Goal: Transaction & Acquisition: Purchase product/service

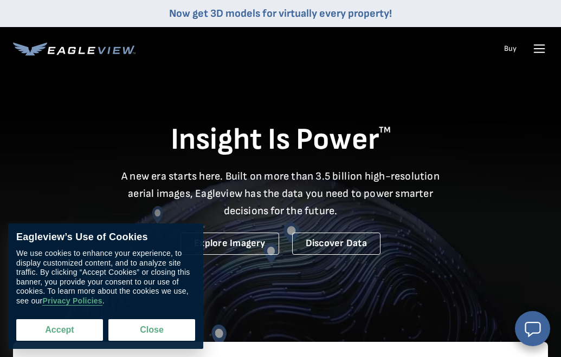
click at [53, 333] on button "Accept" at bounding box center [59, 331] width 87 height 22
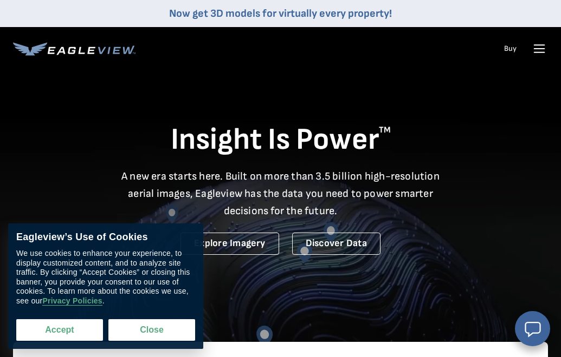
checkbox input "true"
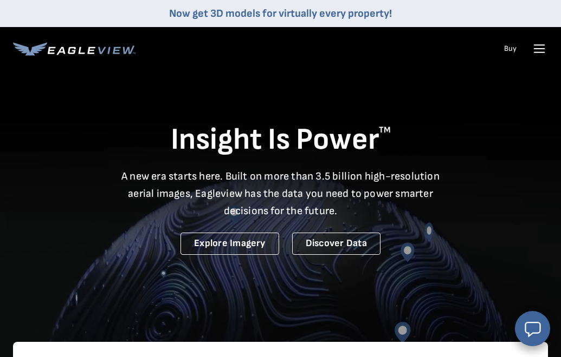
click at [537, 47] on icon at bounding box center [538, 48] width 17 height 17
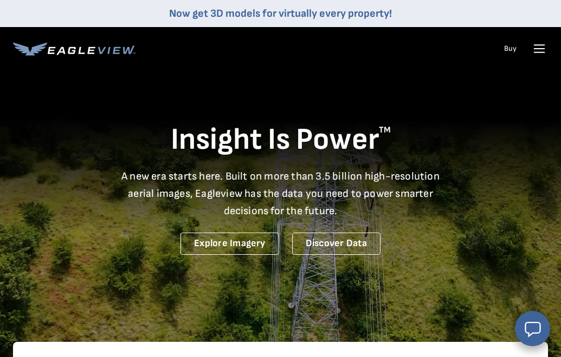
click at [538, 53] on icon at bounding box center [539, 53] width 10 height 0
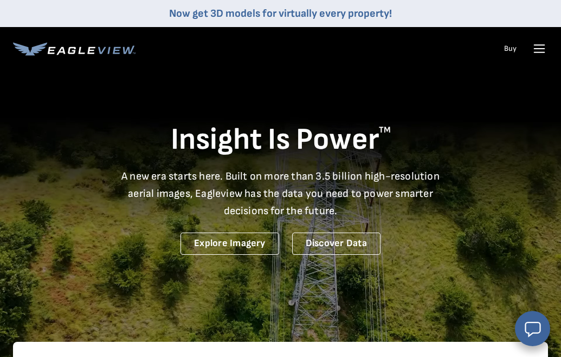
click at [537, 51] on icon at bounding box center [538, 48] width 17 height 17
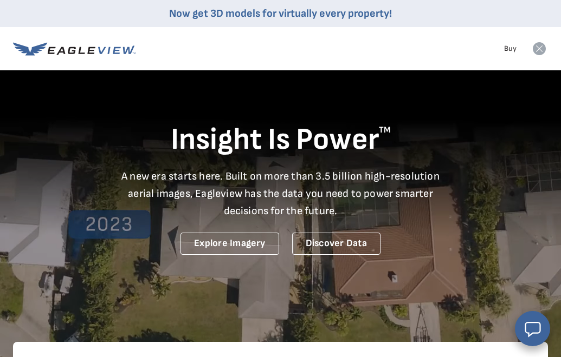
click at [539, 50] on icon at bounding box center [538, 48] width 13 height 13
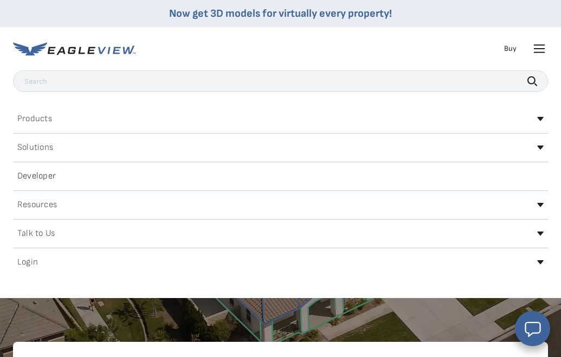
click at [32, 262] on h2 "Login" at bounding box center [27, 262] width 21 height 9
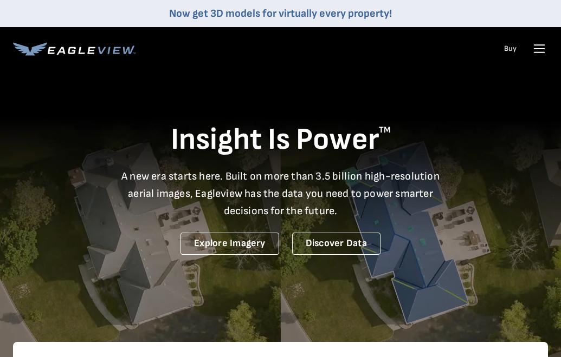
click at [537, 53] on icon at bounding box center [538, 48] width 17 height 17
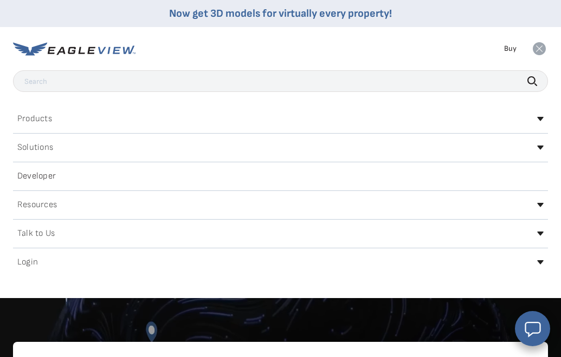
click at [25, 266] on h2 "Login" at bounding box center [27, 262] width 21 height 9
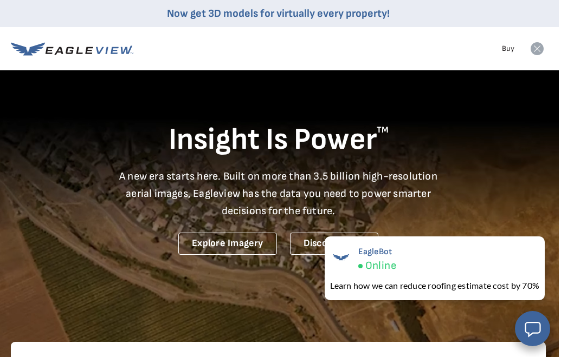
scroll to position [0, 2]
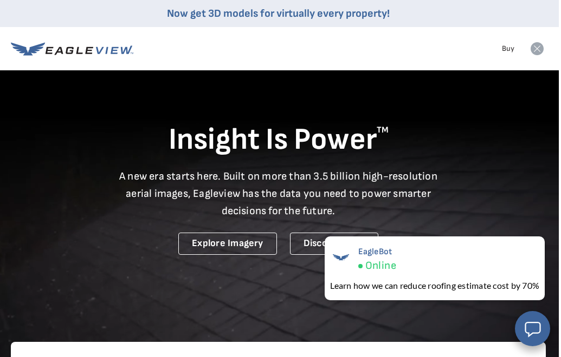
click at [536, 48] on icon at bounding box center [536, 48] width 13 height 13
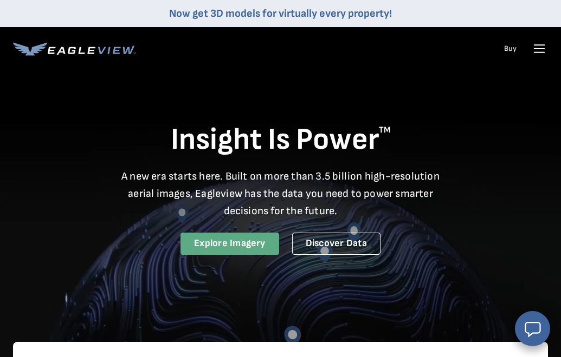
click at [250, 240] on link "Explore Imagery" at bounding box center [229, 244] width 99 height 22
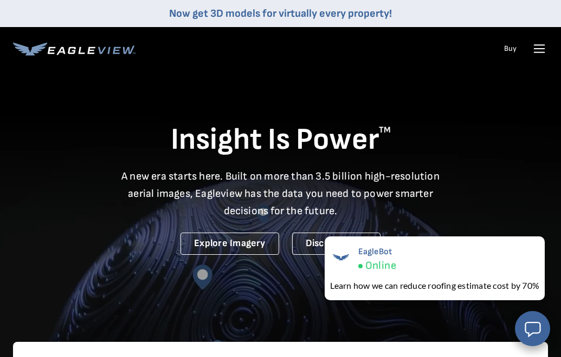
click at [538, 49] on icon at bounding box center [539, 49] width 10 height 0
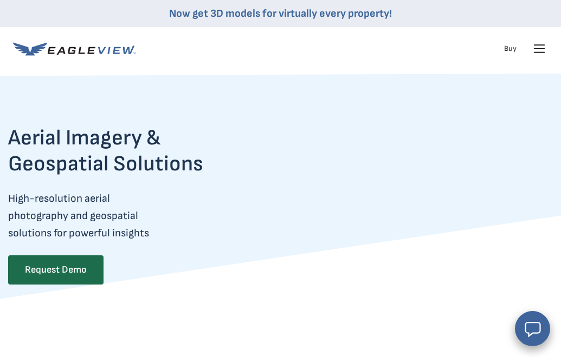
click at [537, 49] on icon at bounding box center [539, 49] width 10 height 0
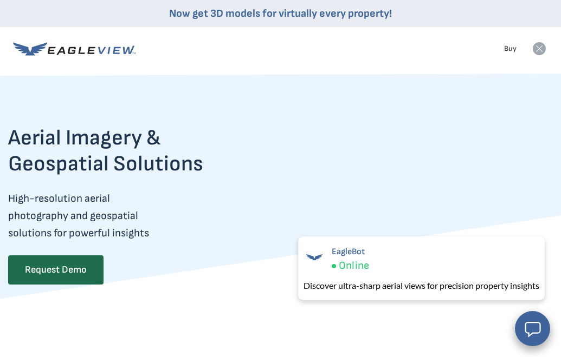
click at [540, 51] on icon at bounding box center [538, 48] width 13 height 13
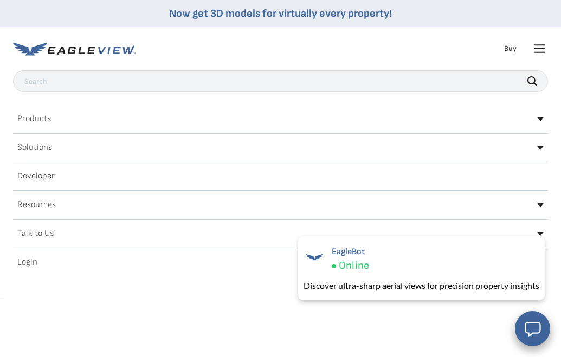
click at [44, 120] on h2 "Products" at bounding box center [34, 119] width 34 height 9
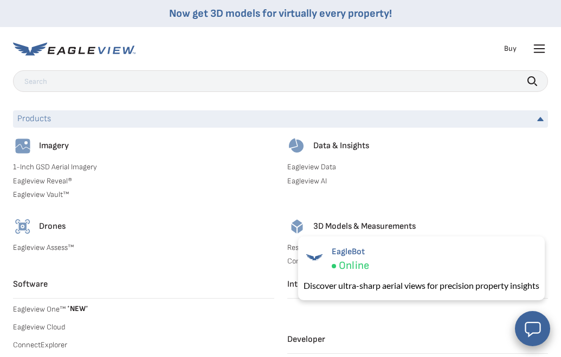
click at [535, 50] on icon at bounding box center [538, 48] width 17 height 17
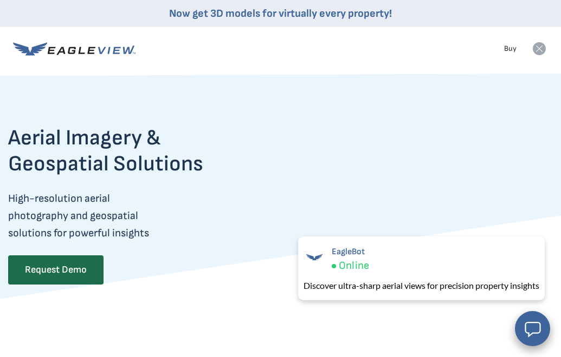
click at [540, 47] on icon at bounding box center [538, 48] width 13 height 13
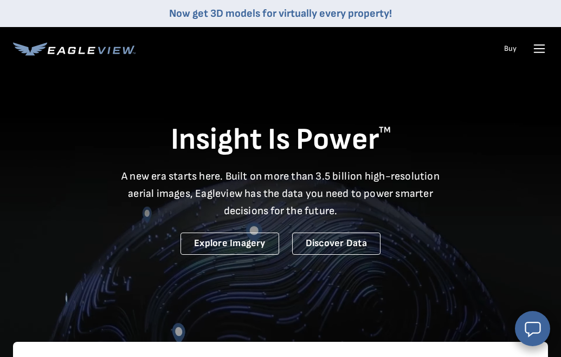
click at [540, 56] on icon at bounding box center [538, 48] width 17 height 17
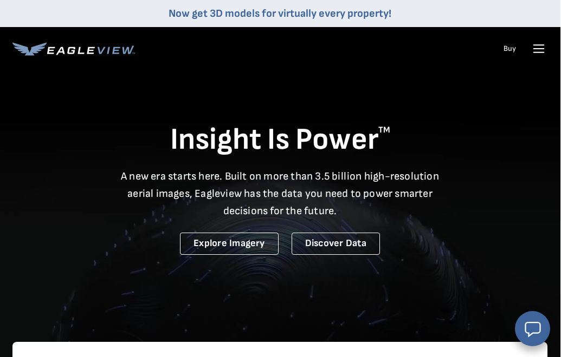
scroll to position [0, 1]
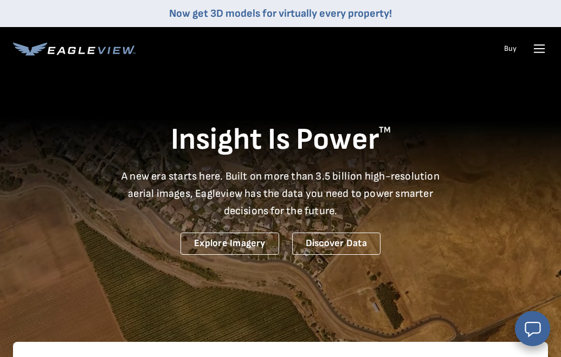
click at [538, 50] on icon at bounding box center [538, 48] width 17 height 17
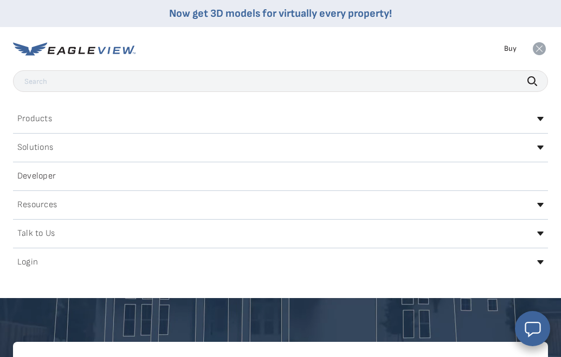
click at [27, 264] on h2 "Login" at bounding box center [27, 262] width 21 height 9
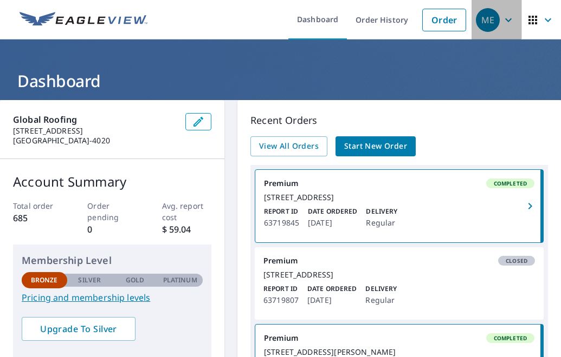
click at [489, 24] on div "ME" at bounding box center [488, 20] width 24 height 24
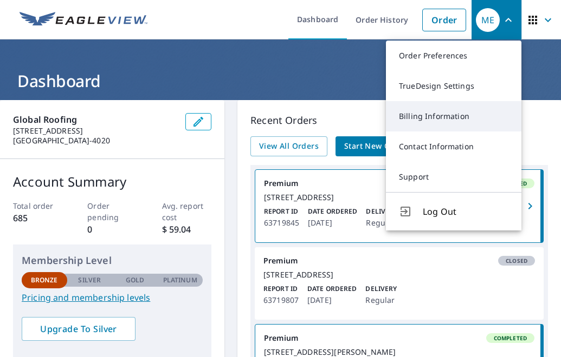
click at [446, 119] on link "Billing Information" at bounding box center [453, 116] width 135 height 30
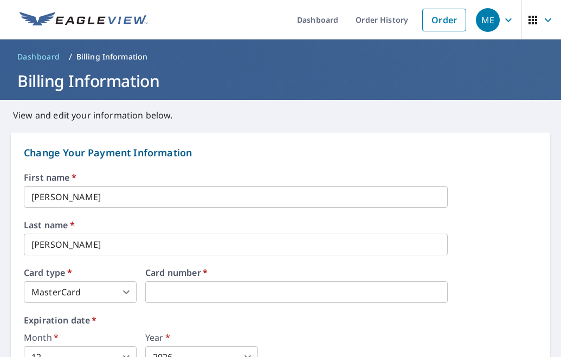
type input "1"
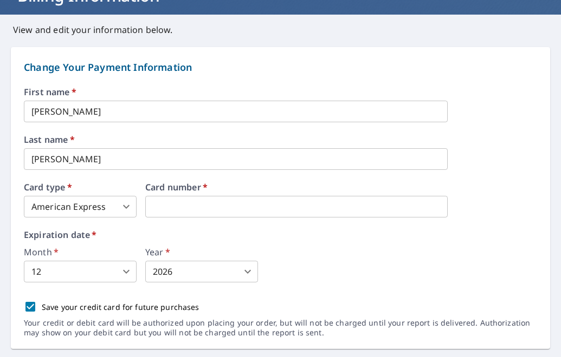
scroll to position [86, 0]
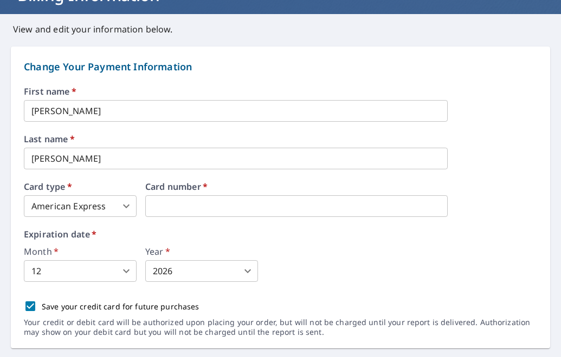
click at [246, 272] on body "ME ME Dashboard Order History Order ME Dashboard / Billing Information Billing …" at bounding box center [280, 178] width 561 height 357
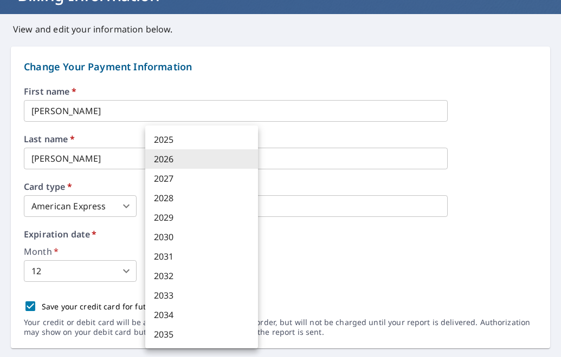
click at [193, 203] on li "2028" at bounding box center [201, 197] width 113 height 19
type input "2028"
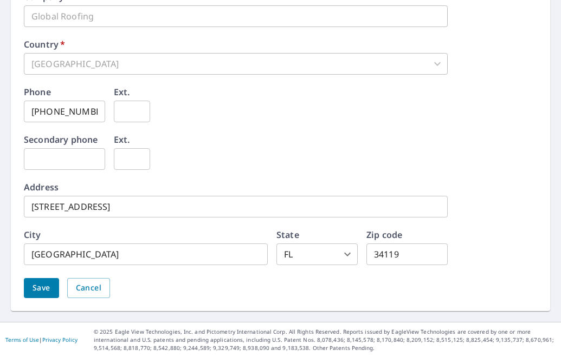
scroll to position [0, 0]
click at [48, 294] on span "Save" at bounding box center [41, 289] width 18 height 14
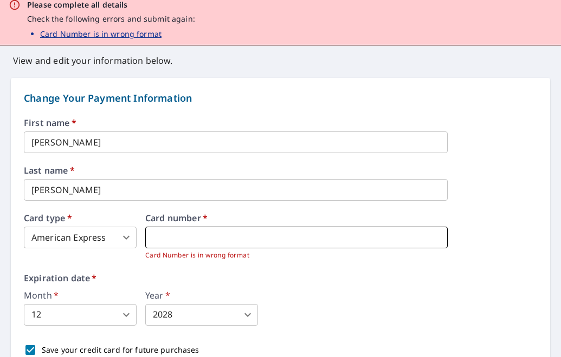
scroll to position [110, 0]
type input "3"
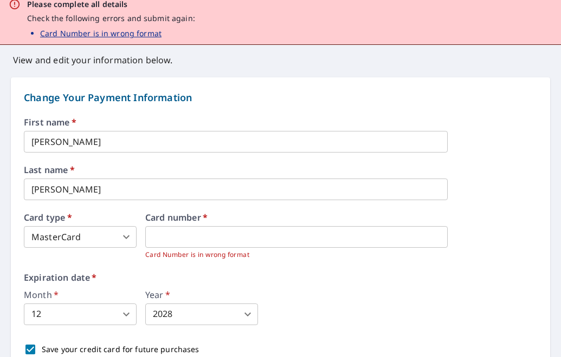
click at [367, 315] on div "Month   * 12 12 ​ Year   * 2028 2028 ​" at bounding box center [280, 308] width 513 height 35
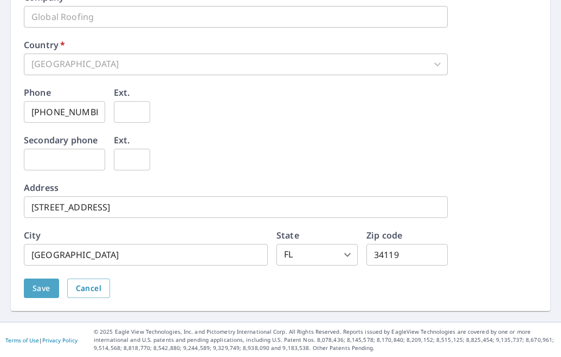
click at [49, 290] on span "Save" at bounding box center [41, 289] width 18 height 14
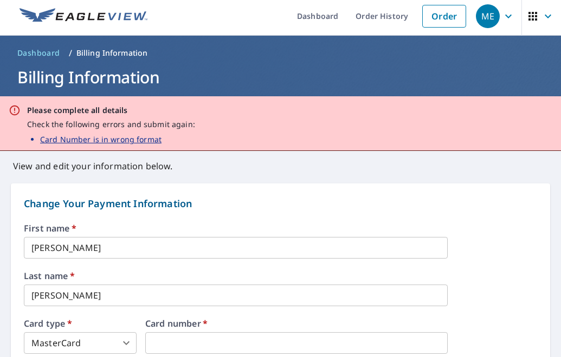
scroll to position [0, 0]
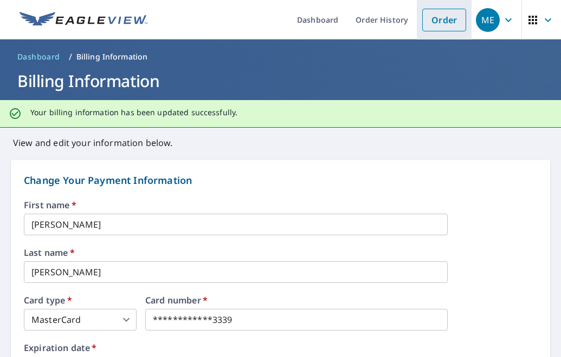
click at [432, 20] on link "Order" at bounding box center [444, 20] width 44 height 23
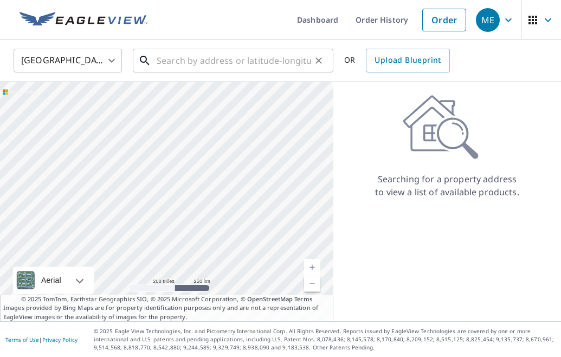
click at [218, 60] on input "text" at bounding box center [234, 60] width 154 height 30
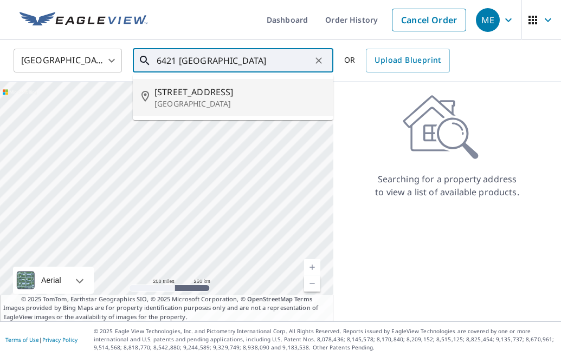
click at [209, 92] on span "6421 Grand Point Ave" at bounding box center [239, 92] width 170 height 13
type input "6421 Grand Point Ave Bradenton, FL 34201"
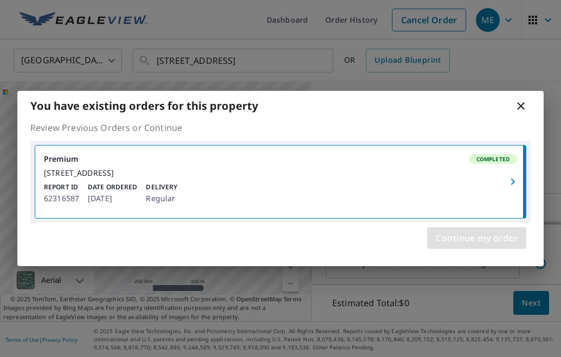
click at [471, 240] on span "Continue my order" at bounding box center [476, 238] width 82 height 15
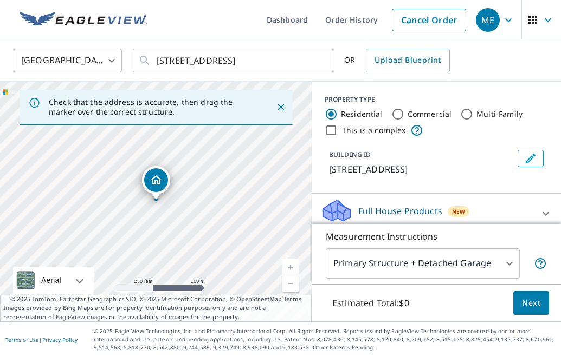
click at [511, 265] on body "ME ME Dashboard Order History Cancel Order ME United States US ​ 6421 Grand Poi…" at bounding box center [280, 178] width 561 height 357
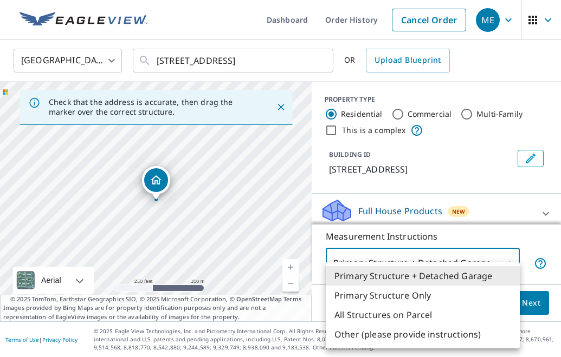
click at [192, 159] on div at bounding box center [280, 178] width 561 height 357
click at [508, 262] on body "ME ME Dashboard Order History Cancel Order ME United States US ​ 6421 Grand Poi…" at bounding box center [280, 178] width 561 height 357
click at [429, 297] on li "Primary Structure Only" at bounding box center [422, 295] width 194 height 19
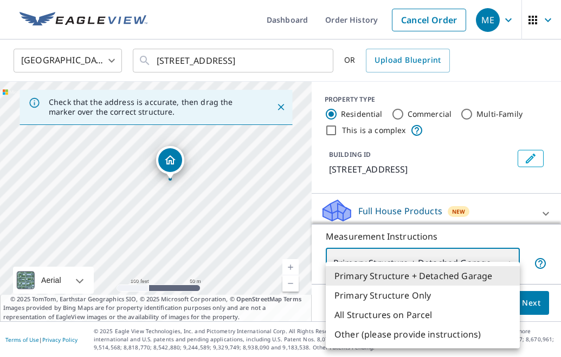
type input "2"
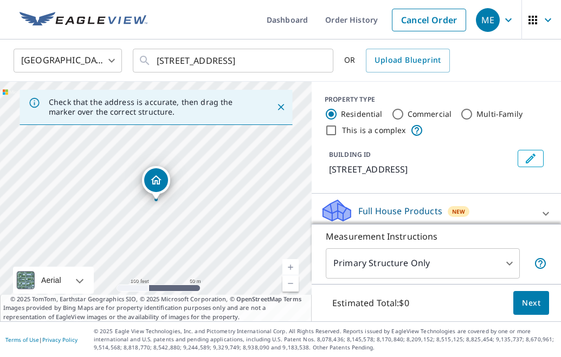
click at [428, 210] on p "Full House Products" at bounding box center [400, 211] width 84 height 13
click at [524, 301] on span "Next" at bounding box center [531, 304] width 18 height 14
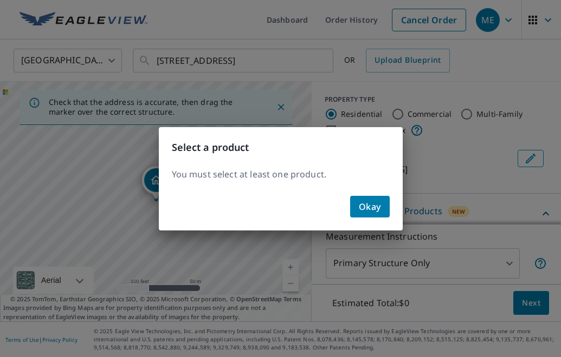
click at [383, 212] on button "Okay" at bounding box center [370, 207] width 40 height 22
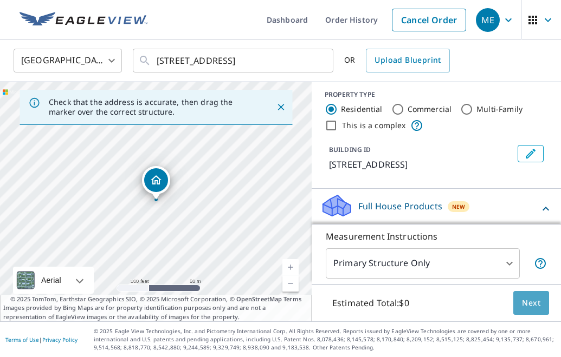
click at [533, 305] on span "Next" at bounding box center [531, 304] width 18 height 14
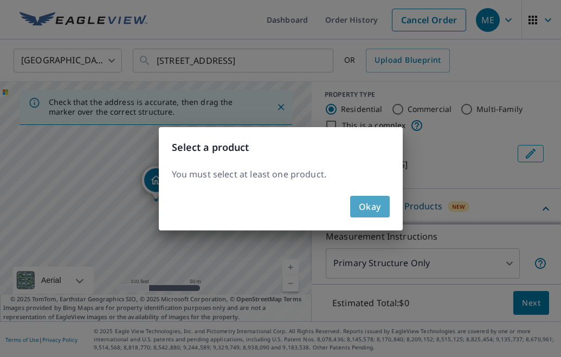
click at [373, 206] on span "Okay" at bounding box center [370, 206] width 22 height 15
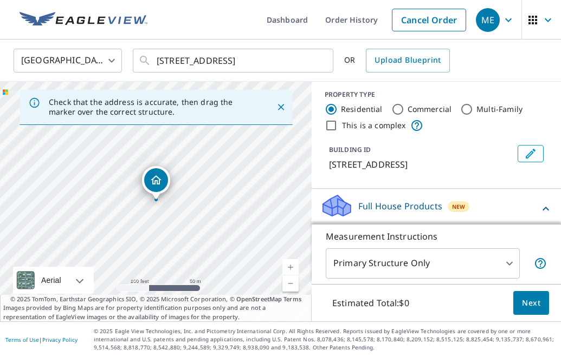
click at [374, 206] on p "Full House Products" at bounding box center [400, 206] width 84 height 13
click at [453, 209] on span "New" at bounding box center [458, 207] width 13 height 9
click at [438, 207] on p "Full House Products" at bounding box center [400, 206] width 84 height 13
click at [544, 209] on icon at bounding box center [545, 209] width 6 height 4
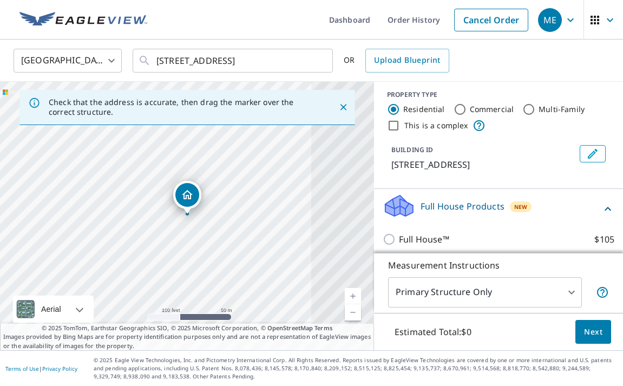
click at [393, 109] on input "Residential" at bounding box center [393, 109] width 13 height 13
click at [560, 210] on icon at bounding box center [608, 209] width 6 height 4
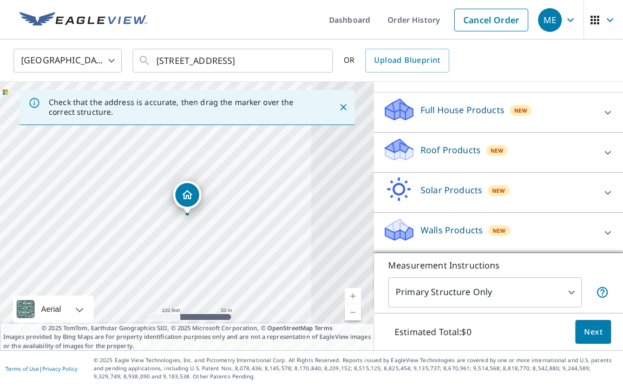
scroll to position [101, 0]
click at [470, 151] on p "Roof Products" at bounding box center [451, 150] width 60 height 13
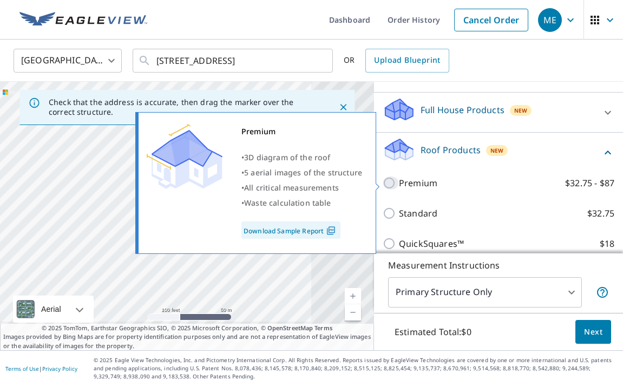
click at [389, 181] on input "Premium $32.75 - $87" at bounding box center [391, 183] width 16 height 13
checkbox input "true"
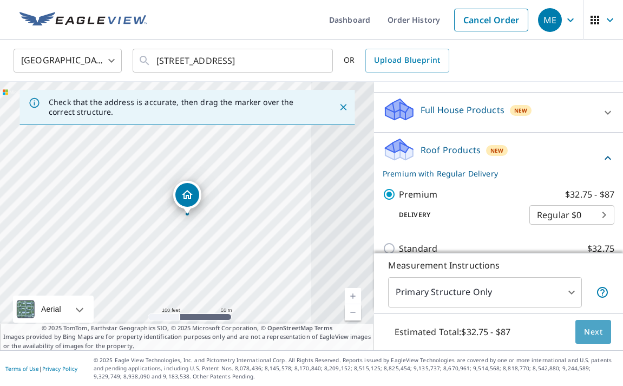
click at [560, 336] on span "Next" at bounding box center [593, 332] width 18 height 14
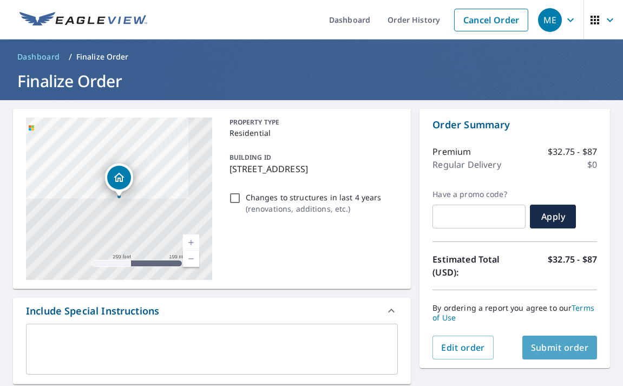
click at [560, 349] on span "Submit order" at bounding box center [560, 348] width 58 height 12
